Goal: Task Accomplishment & Management: Manage account settings

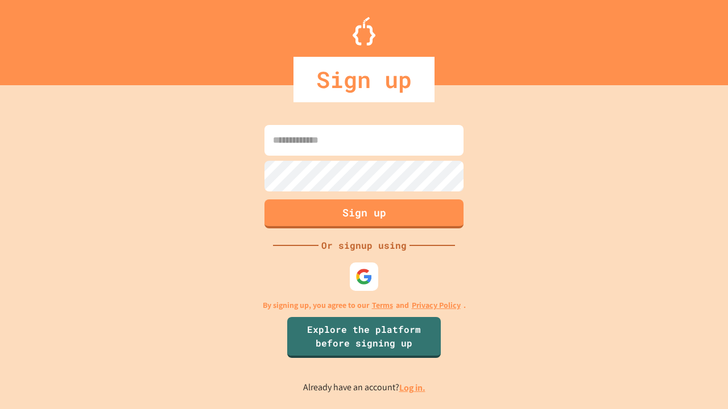
click at [413, 388] on link "Log in." at bounding box center [412, 388] width 26 height 12
